Goal: Transaction & Acquisition: Purchase product/service

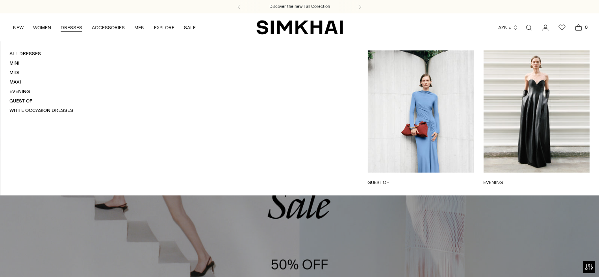
click at [23, 53] on link "All Dresses" at bounding box center [24, 54] width 31 height 6
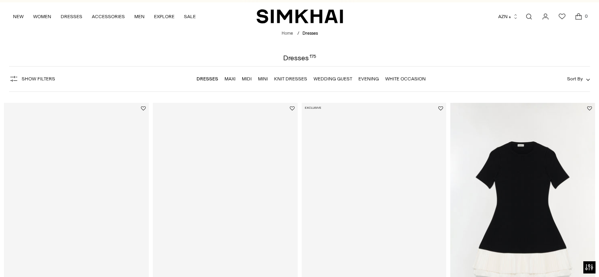
scroll to position [79, 0]
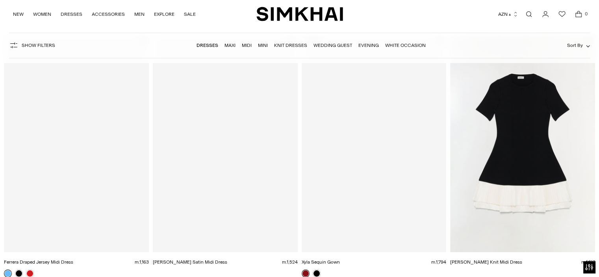
click at [0, 0] on img "Lorin Taffeta Knit Midi Dress" at bounding box center [0, 0] width 0 height 0
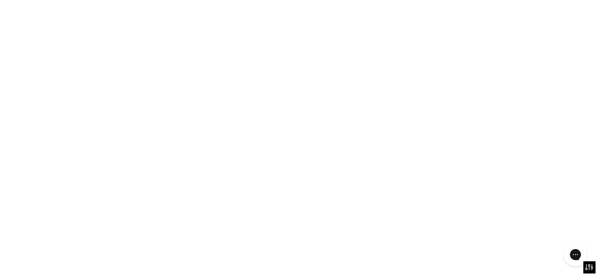
scroll to position [0, 0]
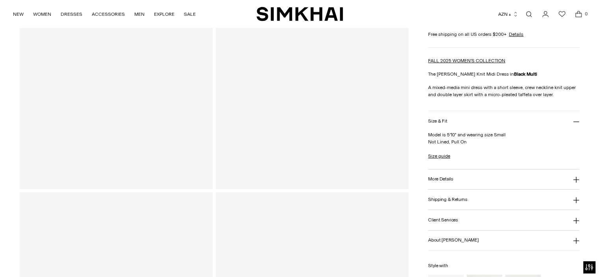
scroll to position [157, 0]
click at [468, 180] on button "More Details" at bounding box center [503, 179] width 151 height 20
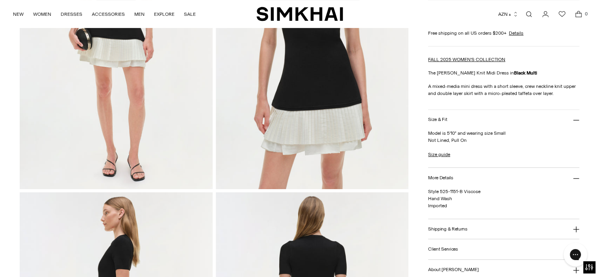
scroll to position [0, 0]
